Goal: Task Accomplishment & Management: Manage account settings

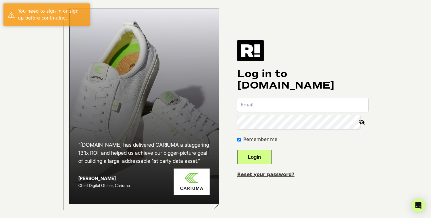
type input "[EMAIL_ADDRESS][DOMAIN_NAME]"
click at [266, 158] on button "Login" at bounding box center [254, 157] width 34 height 14
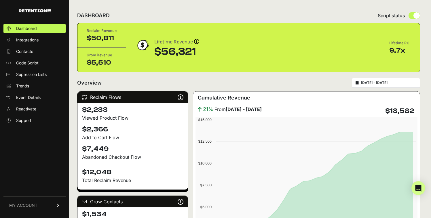
click at [34, 204] on span "MY ACCOUNT" at bounding box center [23, 206] width 28 height 6
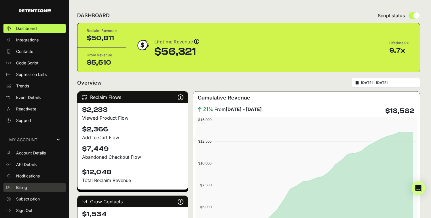
click at [27, 186] on span "Billing" at bounding box center [21, 188] width 11 height 6
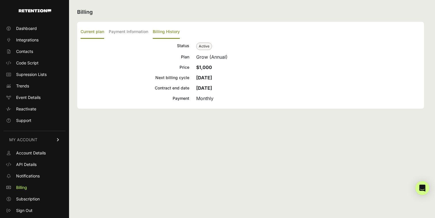
click at [165, 27] on label "Billing History" at bounding box center [166, 32] width 27 height 14
click at [0, 0] on input "Billing History" at bounding box center [0, 0] width 0 height 0
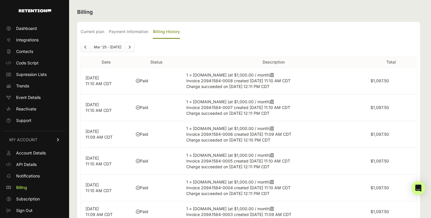
drag, startPoint x: 388, startPoint y: 81, endPoint x: 397, endPoint y: 67, distance: 16.4
click at [389, 79] on label "$1,097.50" at bounding box center [379, 80] width 18 height 5
drag, startPoint x: 91, startPoint y: 78, endPoint x: 99, endPoint y: 77, distance: 7.9
click at [91, 78] on p "Sep 16, 2025 11:10 AM CDT" at bounding box center [105, 81] width 41 height 12
drag, startPoint x: 142, startPoint y: 81, endPoint x: 145, endPoint y: 80, distance: 3.0
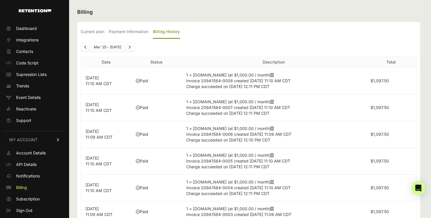
click at [142, 81] on td "Paid" at bounding box center [156, 81] width 50 height 27
click at [127, 34] on label "Payment Information" at bounding box center [128, 32] width 39 height 14
click at [0, 0] on input "Payment Information" at bounding box center [0, 0] width 0 height 0
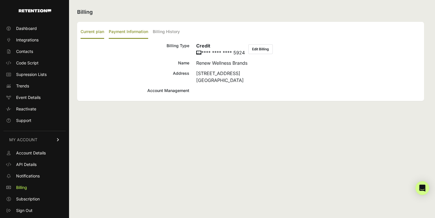
click at [91, 29] on label "Current plan" at bounding box center [93, 32] width 24 height 14
click at [0, 0] on input "Current plan" at bounding box center [0, 0] width 0 height 0
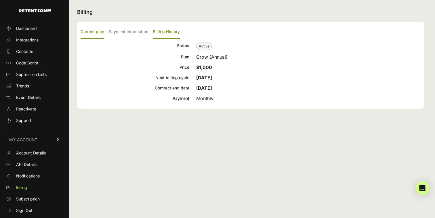
click at [169, 32] on label "Billing History" at bounding box center [166, 32] width 27 height 14
click at [0, 0] on input "Billing History" at bounding box center [0, 0] width 0 height 0
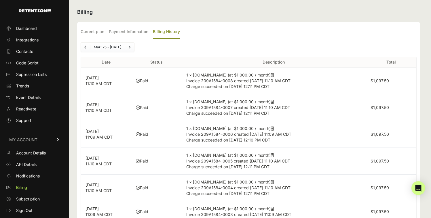
click at [270, 76] on icon at bounding box center [271, 75] width 3 height 4
